Goal: Information Seeking & Learning: Learn about a topic

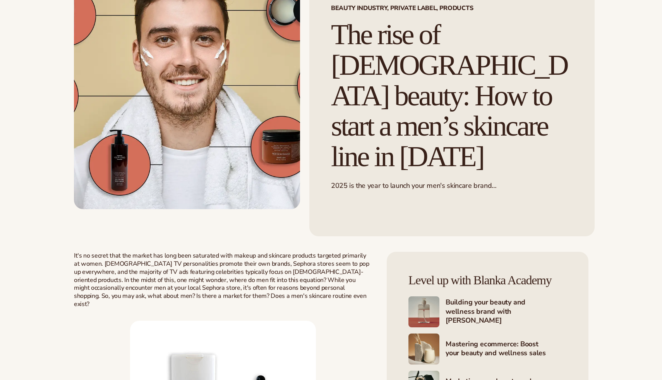
scroll to position [118, 0]
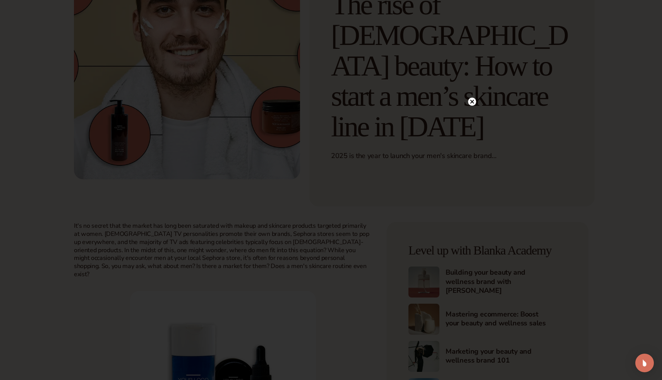
click at [476, 103] on icon at bounding box center [472, 102] width 8 height 8
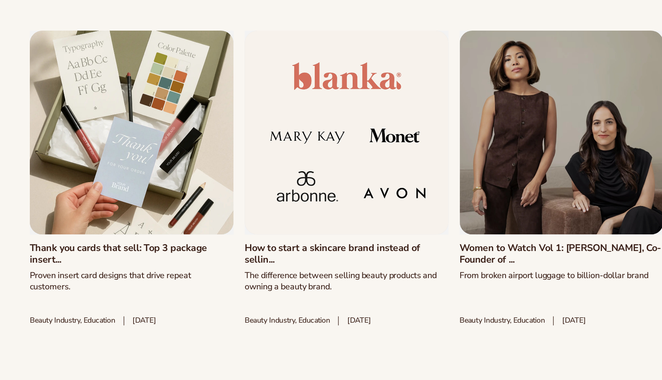
scroll to position [2271, 0]
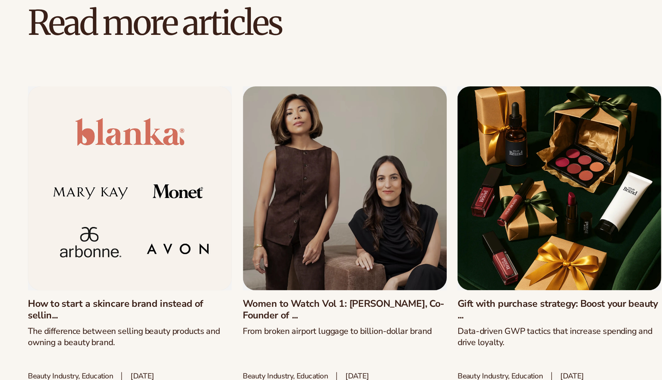
click at [308, 280] on link "Women to Watch Vol 1: [PERSON_NAME], Co-Founder of ..." at bounding box center [253, 288] width 149 height 17
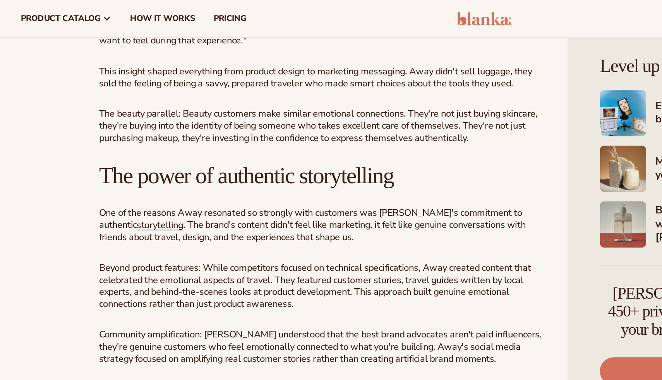
scroll to position [1174, 0]
